Goal: Information Seeking & Learning: Learn about a topic

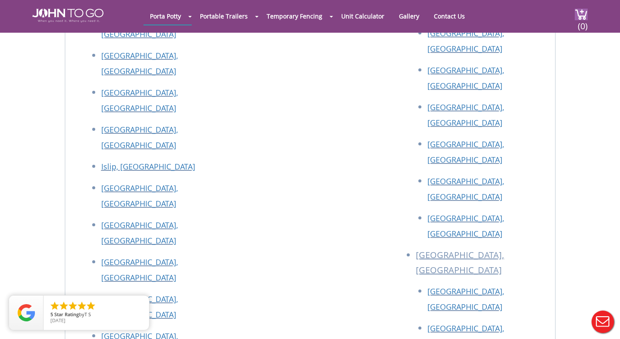
scroll to position [4621, 0]
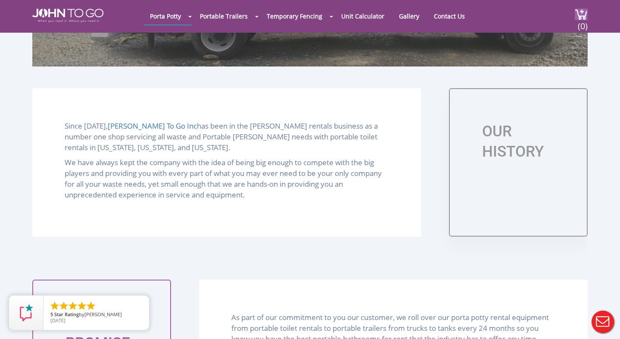
scroll to position [346, 0]
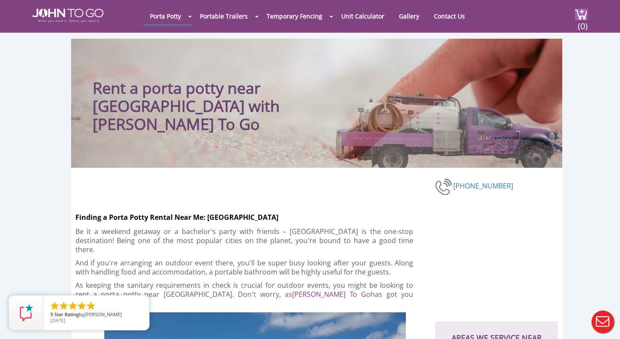
scroll to position [4, 0]
click at [80, 14] on img at bounding box center [67, 16] width 71 height 14
